Goal: Task Accomplishment & Management: Manage account settings

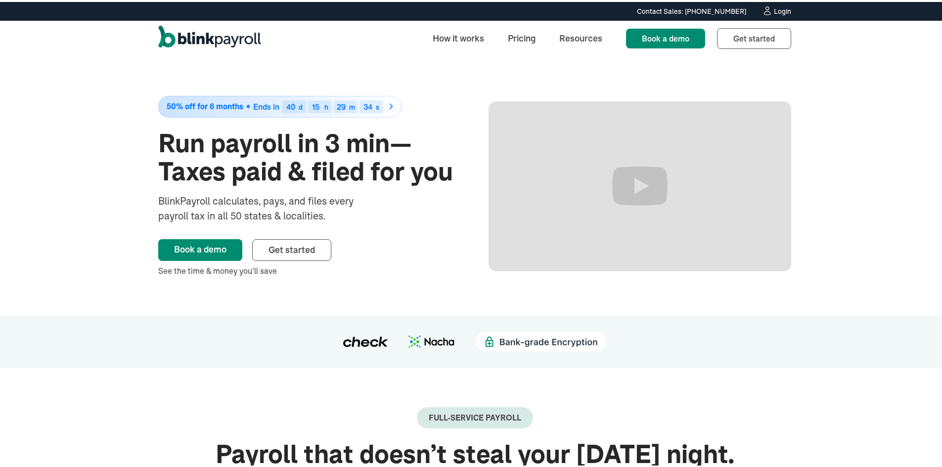
click at [778, 6] on div "Login" at bounding box center [782, 9] width 17 height 7
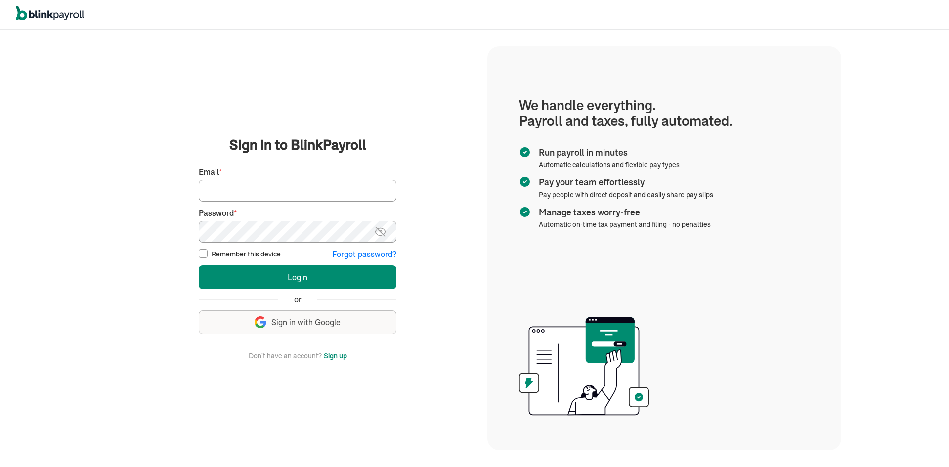
click at [251, 187] on input "Email *" at bounding box center [298, 191] width 198 height 22
type input "lekitah@yahoo.com"
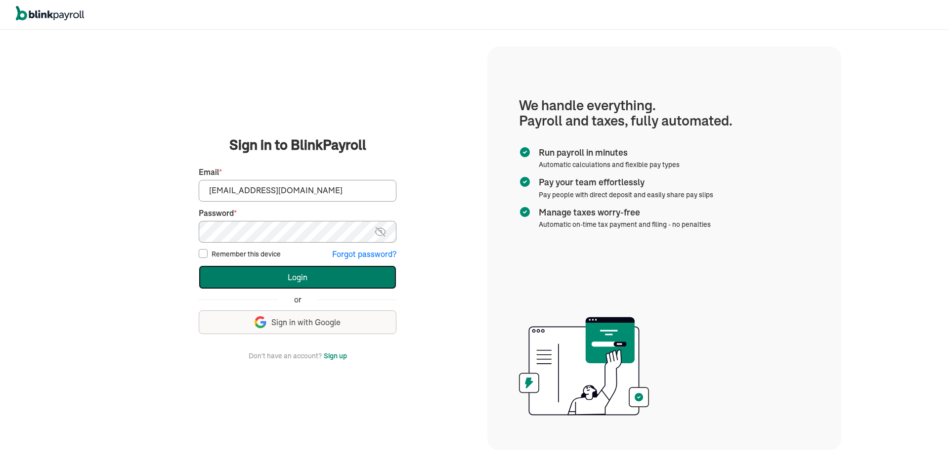
click at [239, 280] on button "Login" at bounding box center [298, 277] width 198 height 24
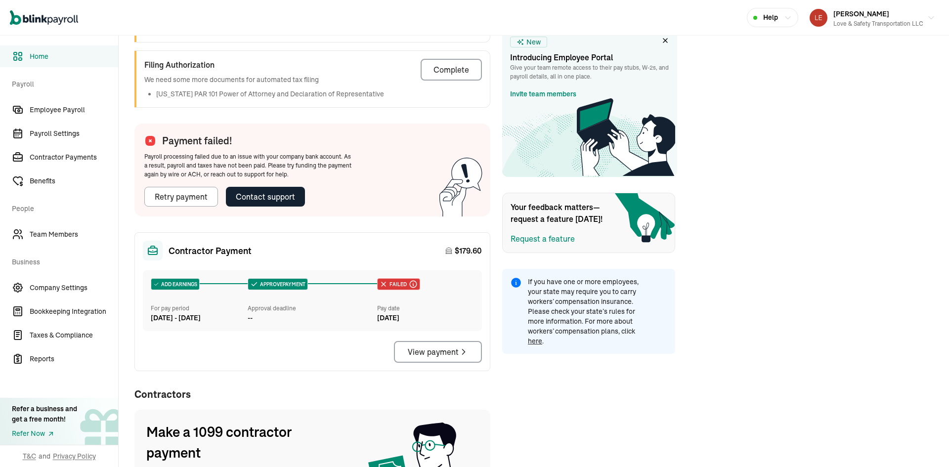
scroll to position [328, 0]
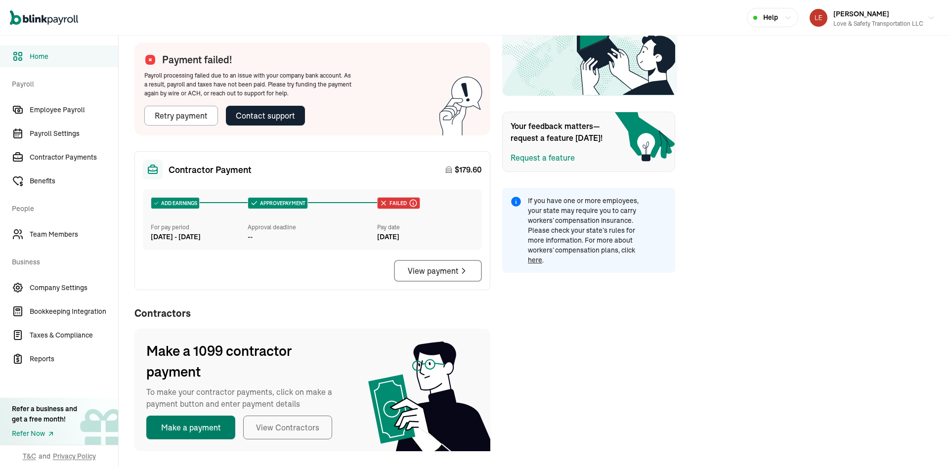
click at [189, 423] on button "Make a payment" at bounding box center [190, 428] width 89 height 24
select select "direct_deposit"
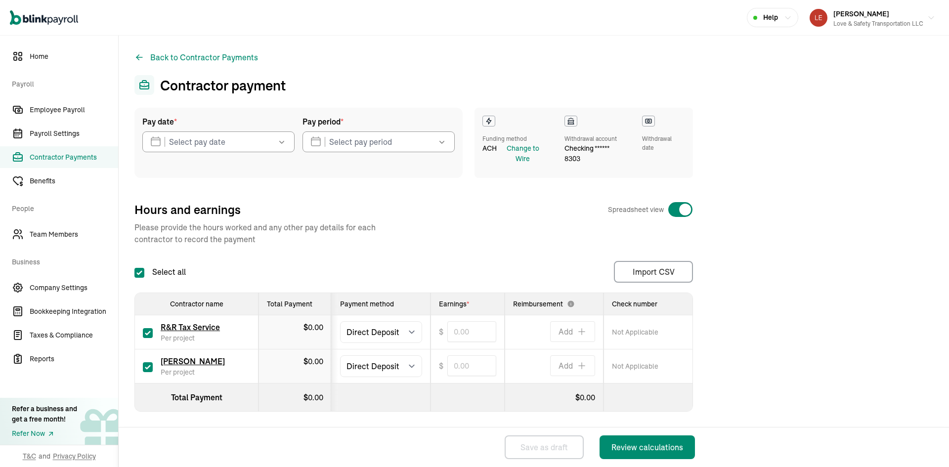
click at [148, 332] on input "checkbox" at bounding box center [148, 333] width 10 height 10
checkbox input "false"
type input "0.00"
click at [283, 142] on icon "button" at bounding box center [281, 142] width 5 height 3
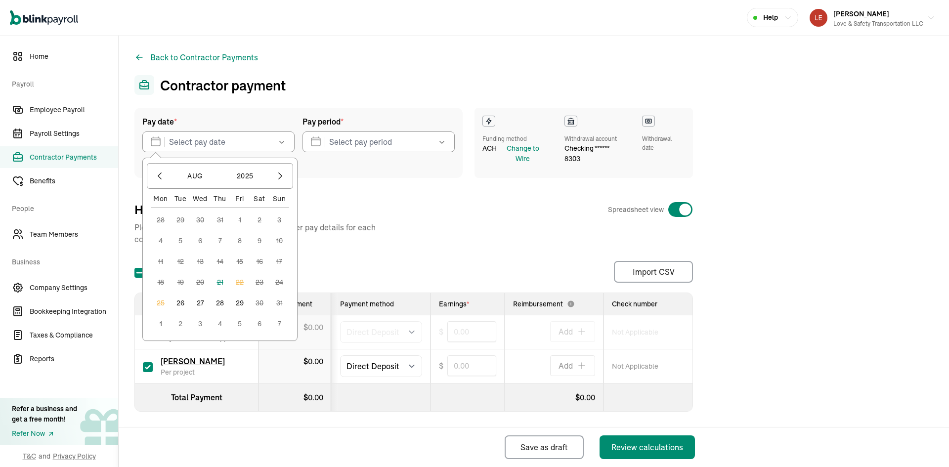
click at [180, 304] on button "26" at bounding box center [181, 303] width 20 height 20
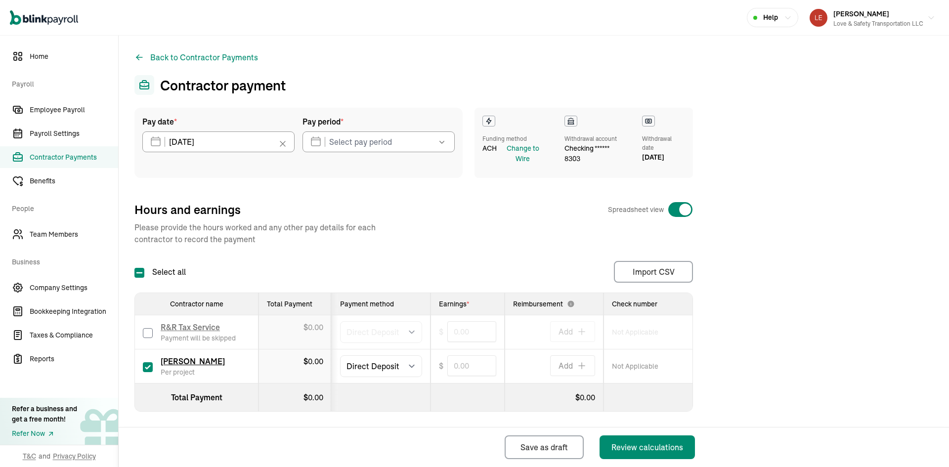
click at [442, 142] on icon "button" at bounding box center [442, 142] width 10 height 10
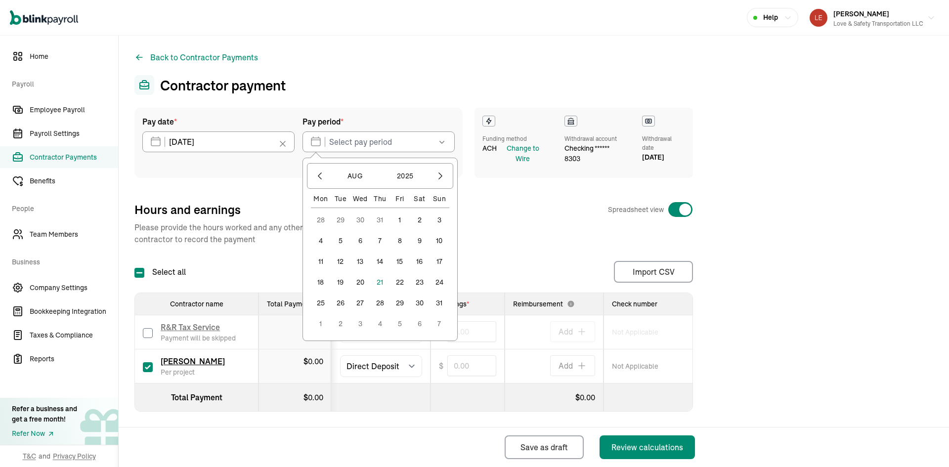
click at [378, 238] on button "7" at bounding box center [380, 241] width 20 height 20
click at [362, 260] on button "13" at bounding box center [361, 262] width 20 height 20
type input "[DATE] ~ [DATE]"
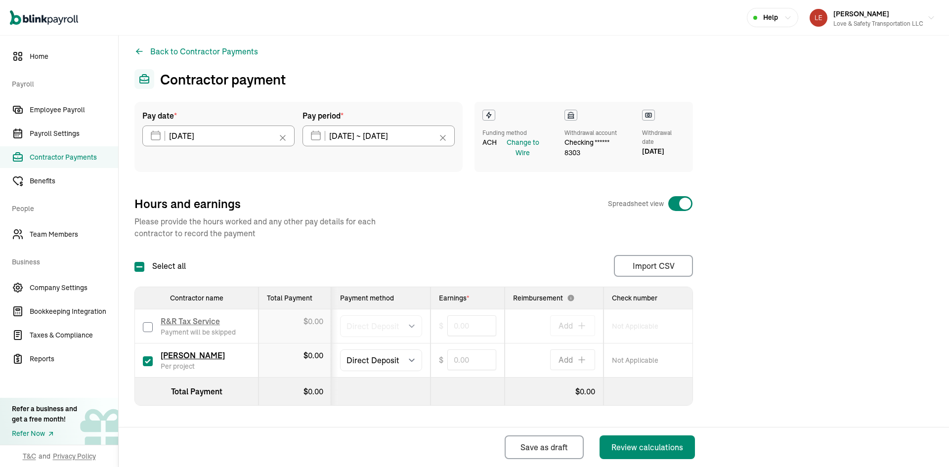
scroll to position [8, 0]
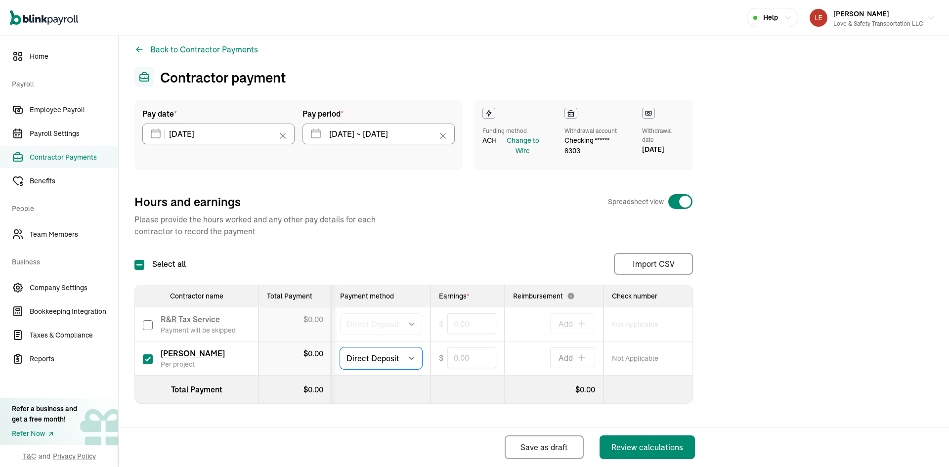
click at [408, 354] on select "Select method Direct Deposit Cash/Check" at bounding box center [381, 359] width 82 height 22
select select "manual"
click at [340, 348] on select "Select method Direct Deposit Cash/Check" at bounding box center [381, 359] width 82 height 22
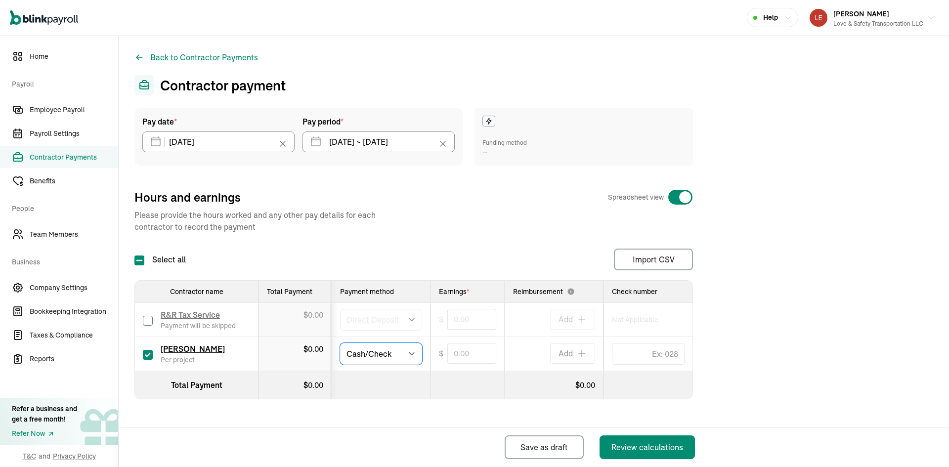
scroll to position [0, 0]
click at [473, 355] on input "text" at bounding box center [471, 353] width 49 height 21
type input "210.00"
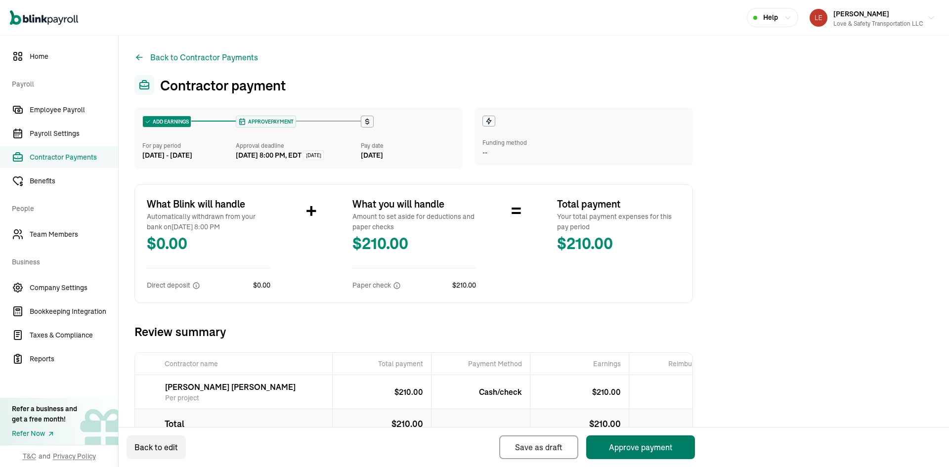
click at [656, 449] on button "Approve payment" at bounding box center [640, 448] width 109 height 24
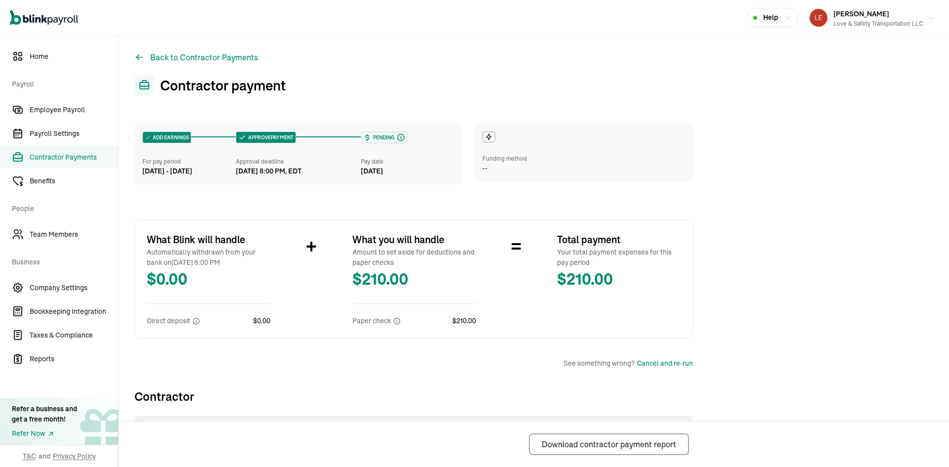
click at [927, 19] on icon "button" at bounding box center [931, 18] width 8 height 8
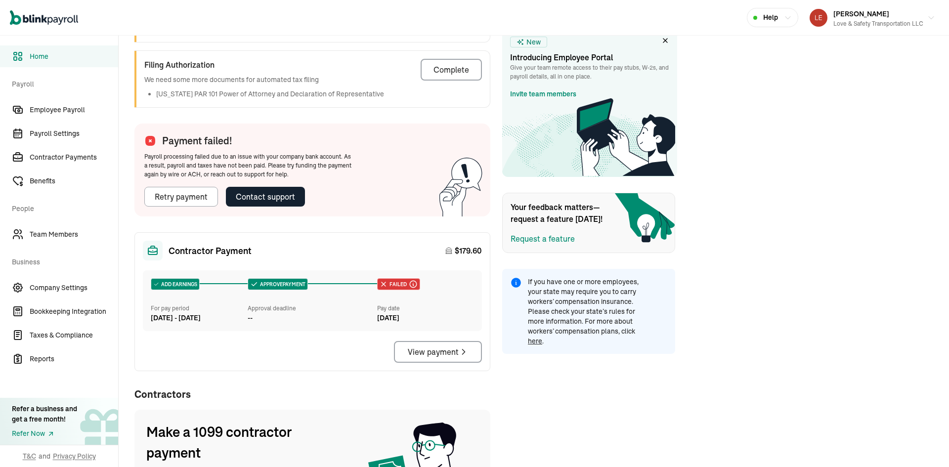
scroll to position [328, 0]
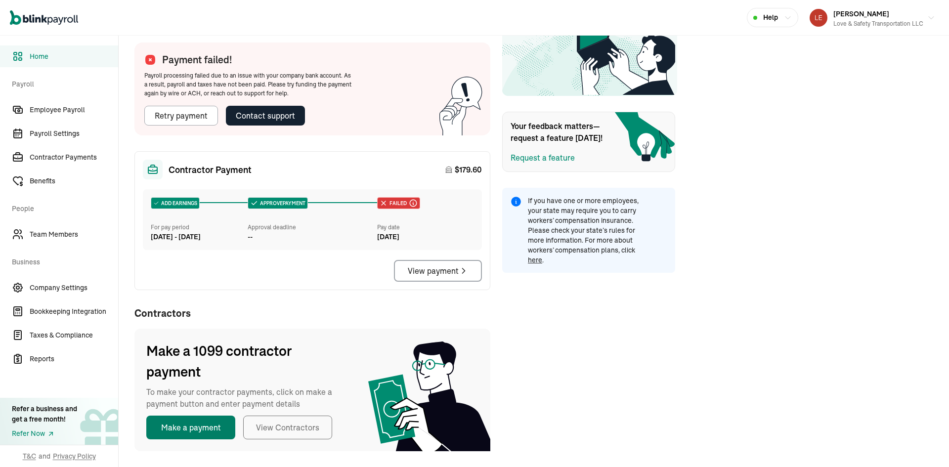
click at [189, 423] on button "Make a payment" at bounding box center [190, 428] width 89 height 24
select select "direct_deposit"
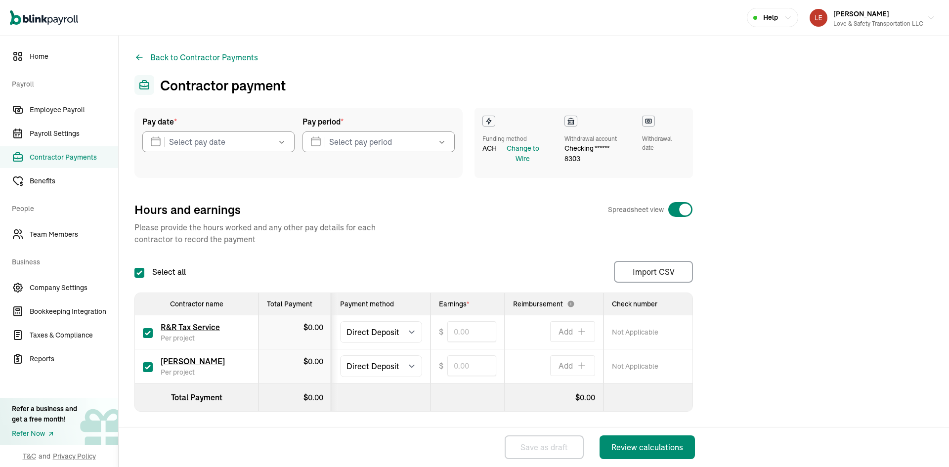
checkbox input "true"
click at [148, 332] on input "checkbox" at bounding box center [148, 333] width 10 height 10
checkbox input "false"
type input "0.00"
click at [283, 142] on icon "button" at bounding box center [281, 142] width 5 height 3
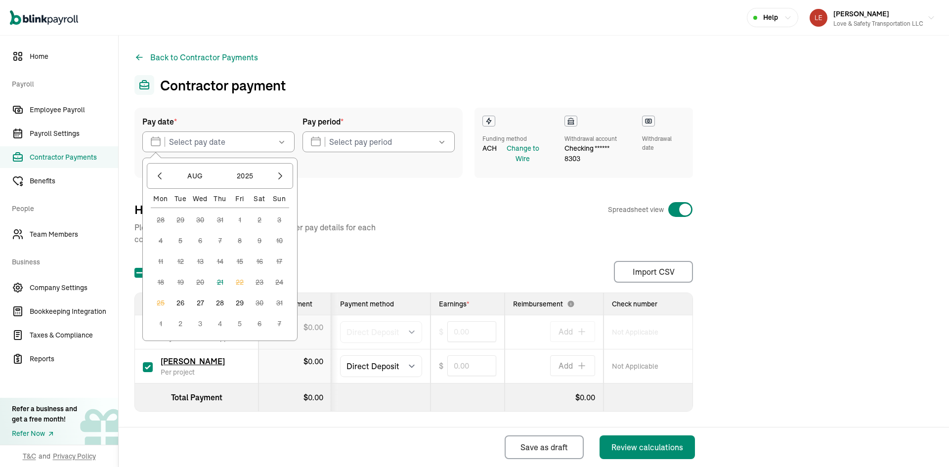
click at [180, 304] on button "26" at bounding box center [181, 303] width 20 height 20
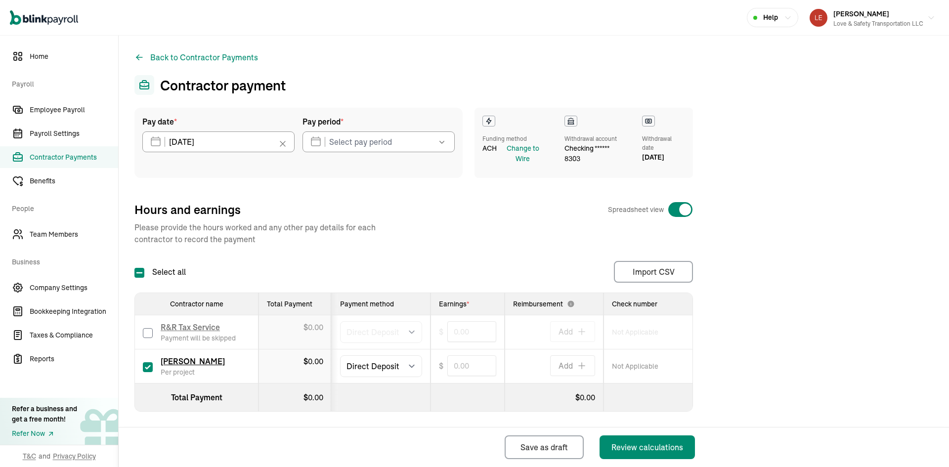
click at [442, 142] on icon "button" at bounding box center [442, 142] width 10 height 10
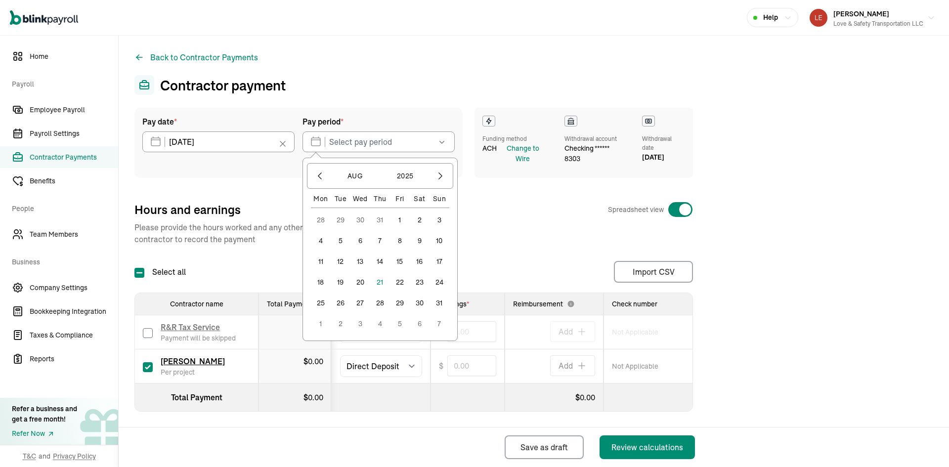
click at [378, 238] on button "7" at bounding box center [380, 241] width 20 height 20
click at [362, 260] on button "13" at bounding box center [361, 262] width 20 height 20
type input "[DATE] ~ [DATE]"
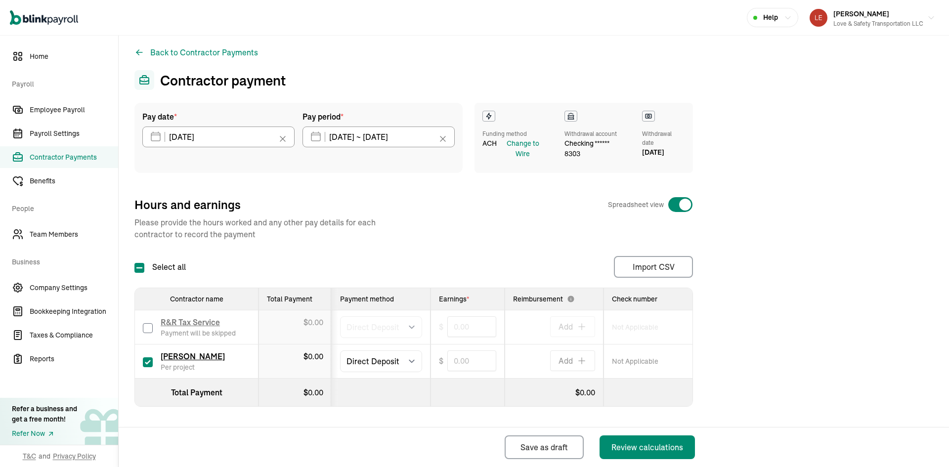
scroll to position [8, 0]
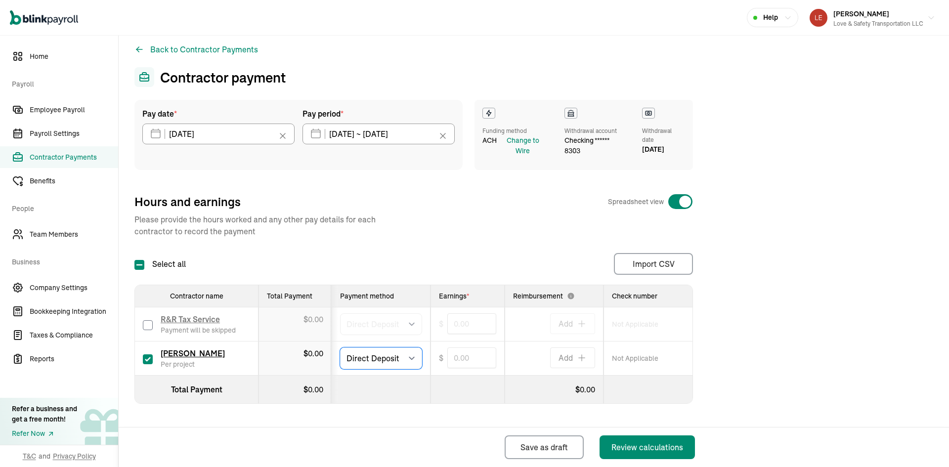
click at [408, 354] on select "Select method Direct Deposit Cash/Check" at bounding box center [381, 359] width 82 height 22
select select "manual"
click at [340, 348] on select "Select method Direct Deposit Cash/Check" at bounding box center [381, 359] width 82 height 22
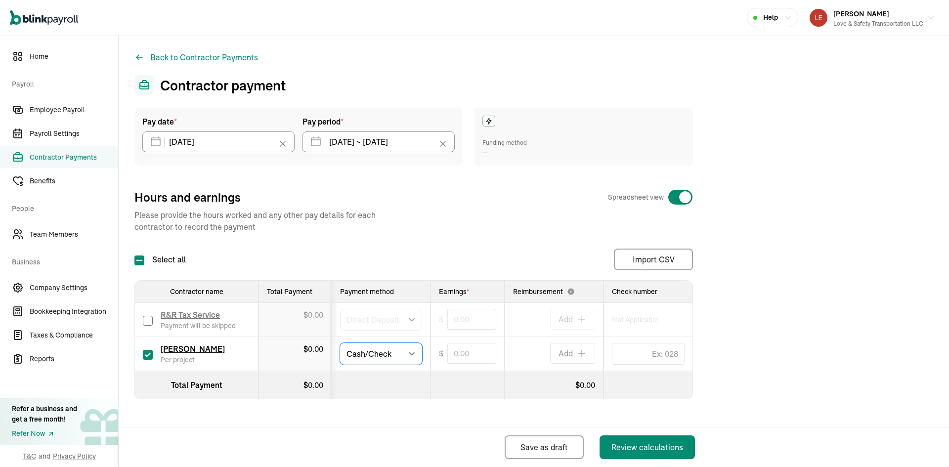
scroll to position [0, 0]
click at [473, 355] on input "text" at bounding box center [471, 353] width 49 height 21
type input "210.00"
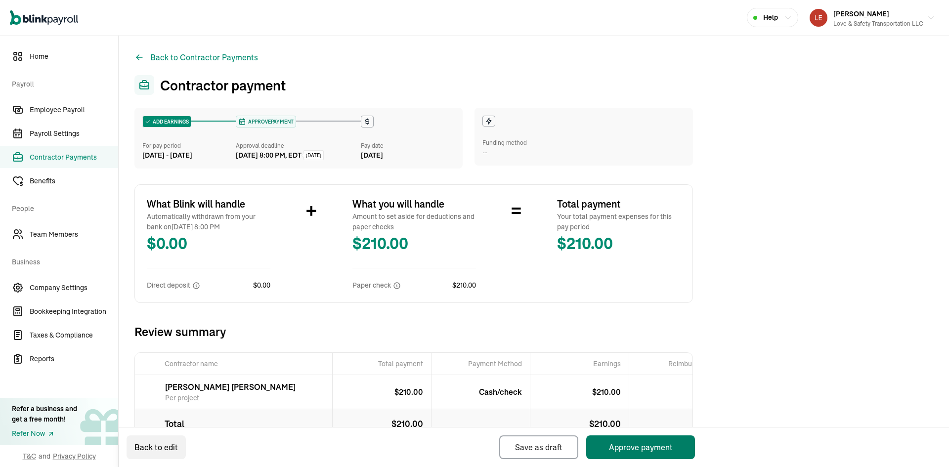
click at [656, 449] on button "Approve payment" at bounding box center [640, 448] width 109 height 24
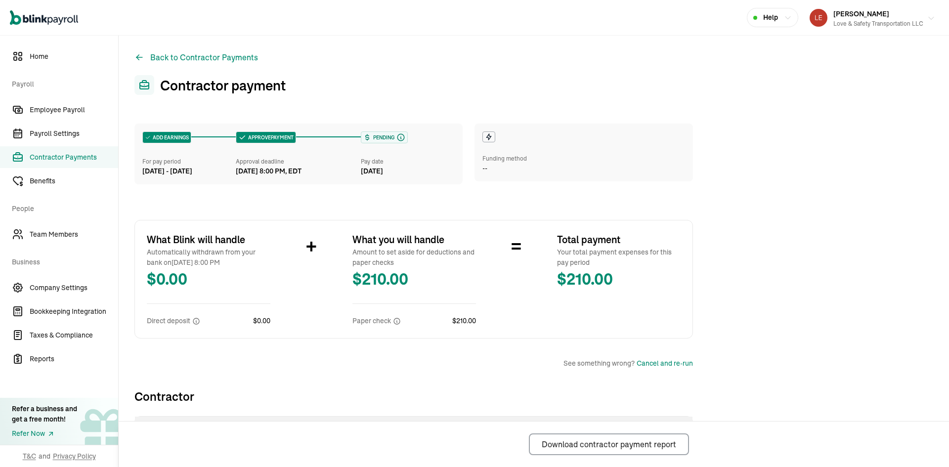
click at [927, 19] on icon "button" at bounding box center [931, 18] width 8 height 8
